Goal: Check status: Check status

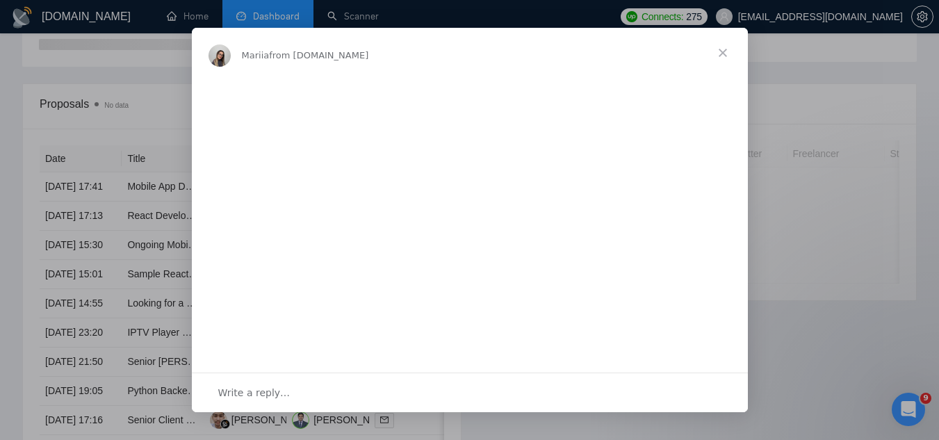
scroll to position [417, 0]
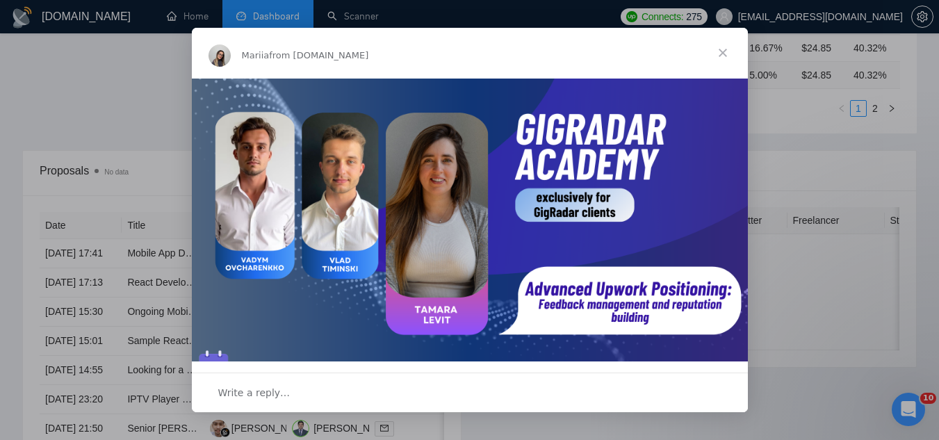
click at [719, 53] on span "Close" at bounding box center [723, 53] width 50 height 50
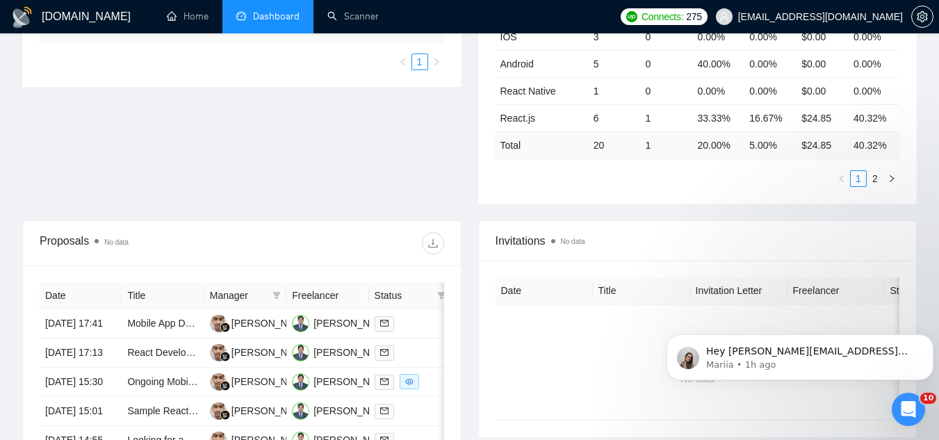
scroll to position [347, 0]
click at [794, 17] on span "[EMAIL_ADDRESS][DOMAIN_NAME]" at bounding box center [820, 17] width 165 height 0
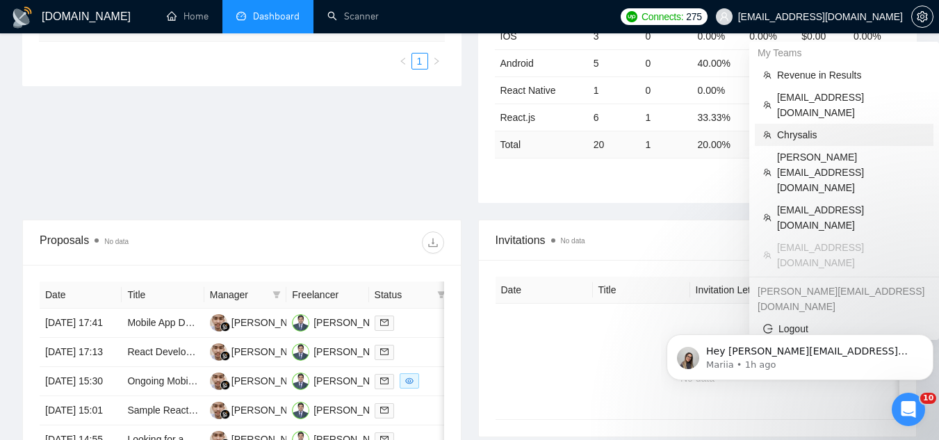
click at [840, 127] on span "Chrysalis" at bounding box center [851, 134] width 148 height 15
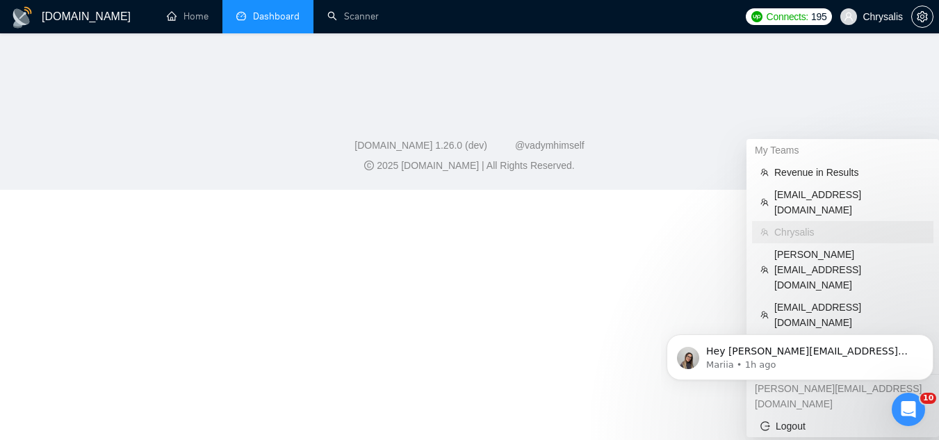
scroll to position [158, 0]
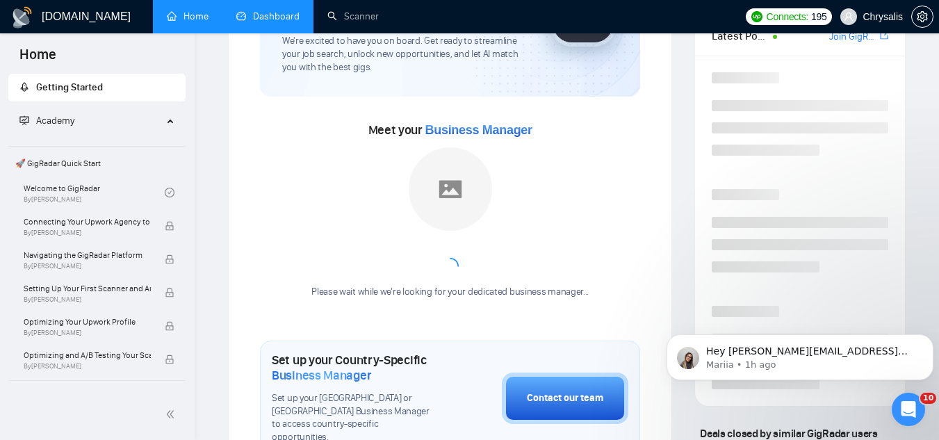
click at [276, 15] on link "Dashboard" at bounding box center [267, 16] width 63 height 12
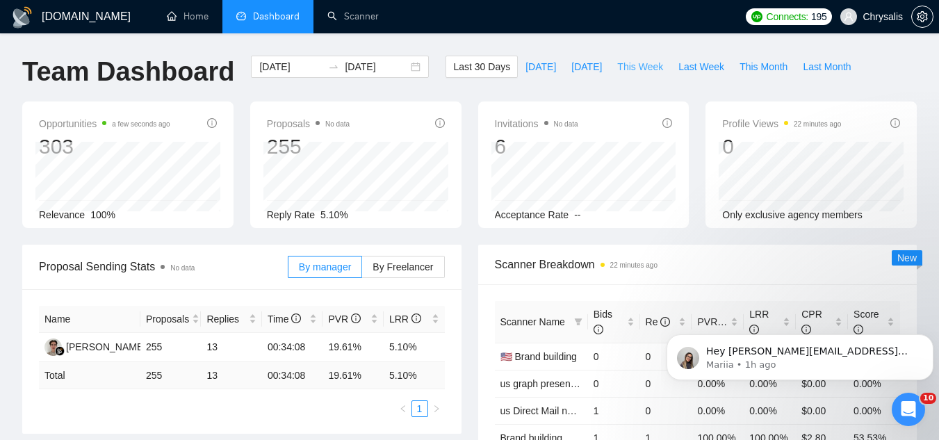
click at [635, 67] on span "This Week" at bounding box center [640, 66] width 46 height 15
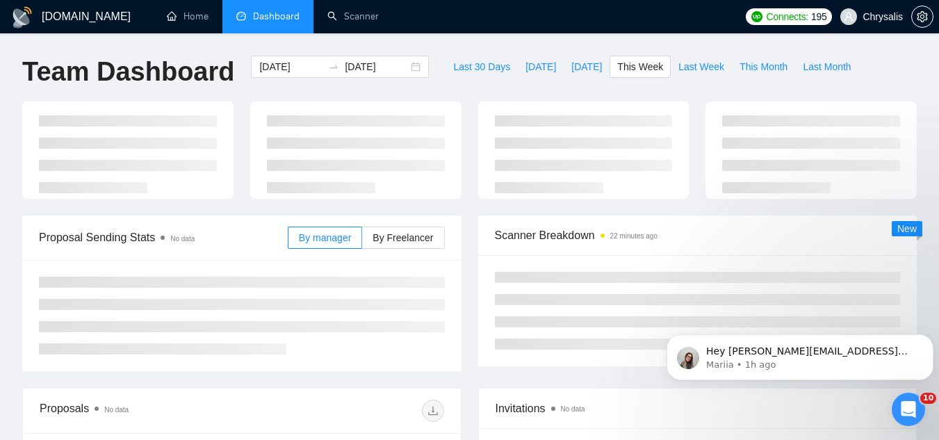
type input "2025-08-11"
type input "2025-08-17"
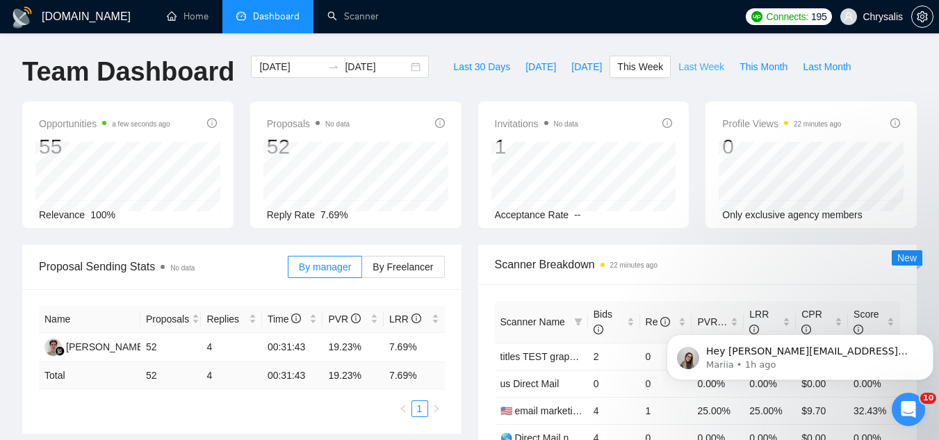
click at [688, 64] on span "Last Week" at bounding box center [701, 66] width 46 height 15
type input "2025-08-04"
type input "2025-08-10"
click at [618, 68] on span "This Week" at bounding box center [640, 66] width 46 height 15
type input "2025-08-11"
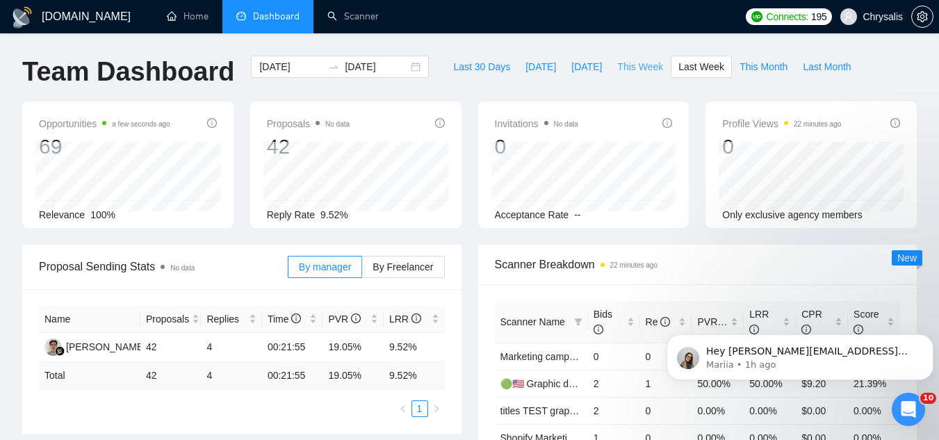
type input "2025-08-17"
click at [689, 67] on span "Last Week" at bounding box center [701, 66] width 46 height 15
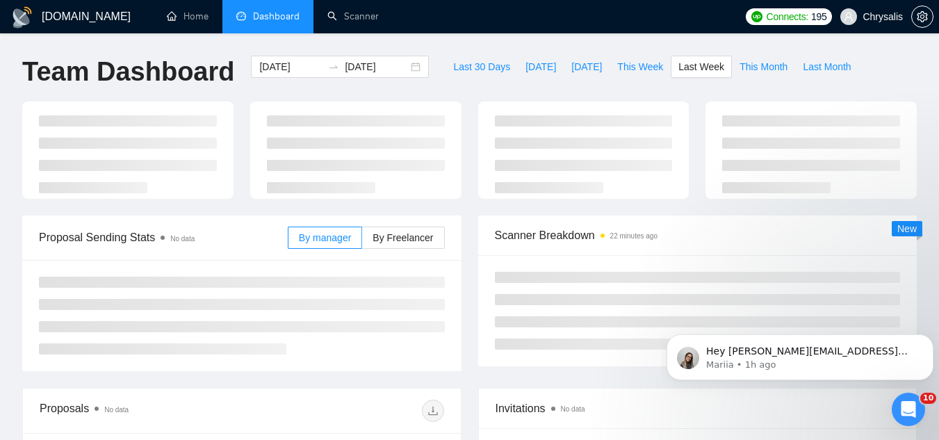
type input "2025-08-04"
type input "2025-08-10"
